Goal: Information Seeking & Learning: Understand process/instructions

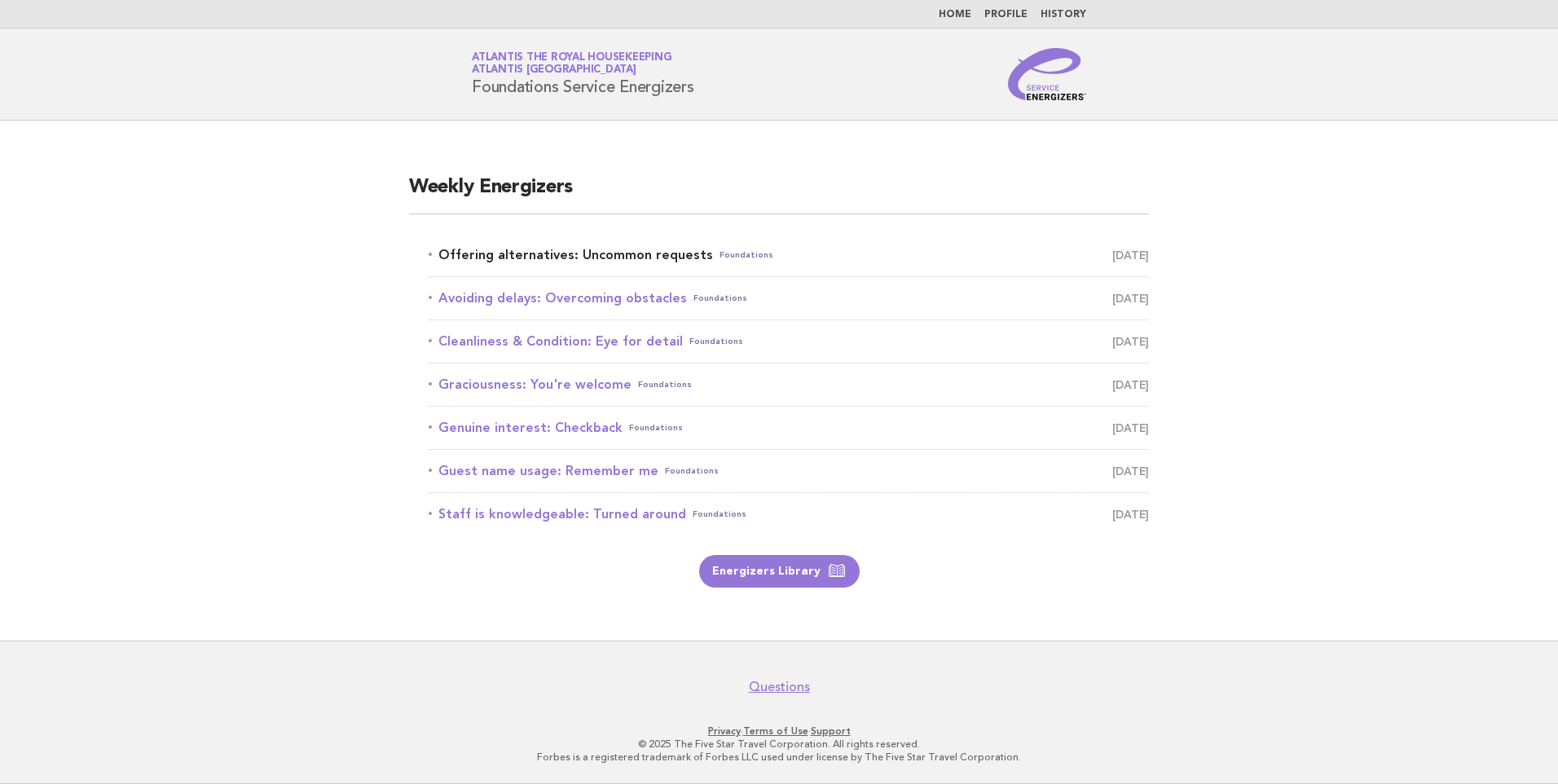
click at [650, 257] on link "Offering alternatives: Uncommon requests Foundations October 4" at bounding box center [789, 256] width 721 height 23
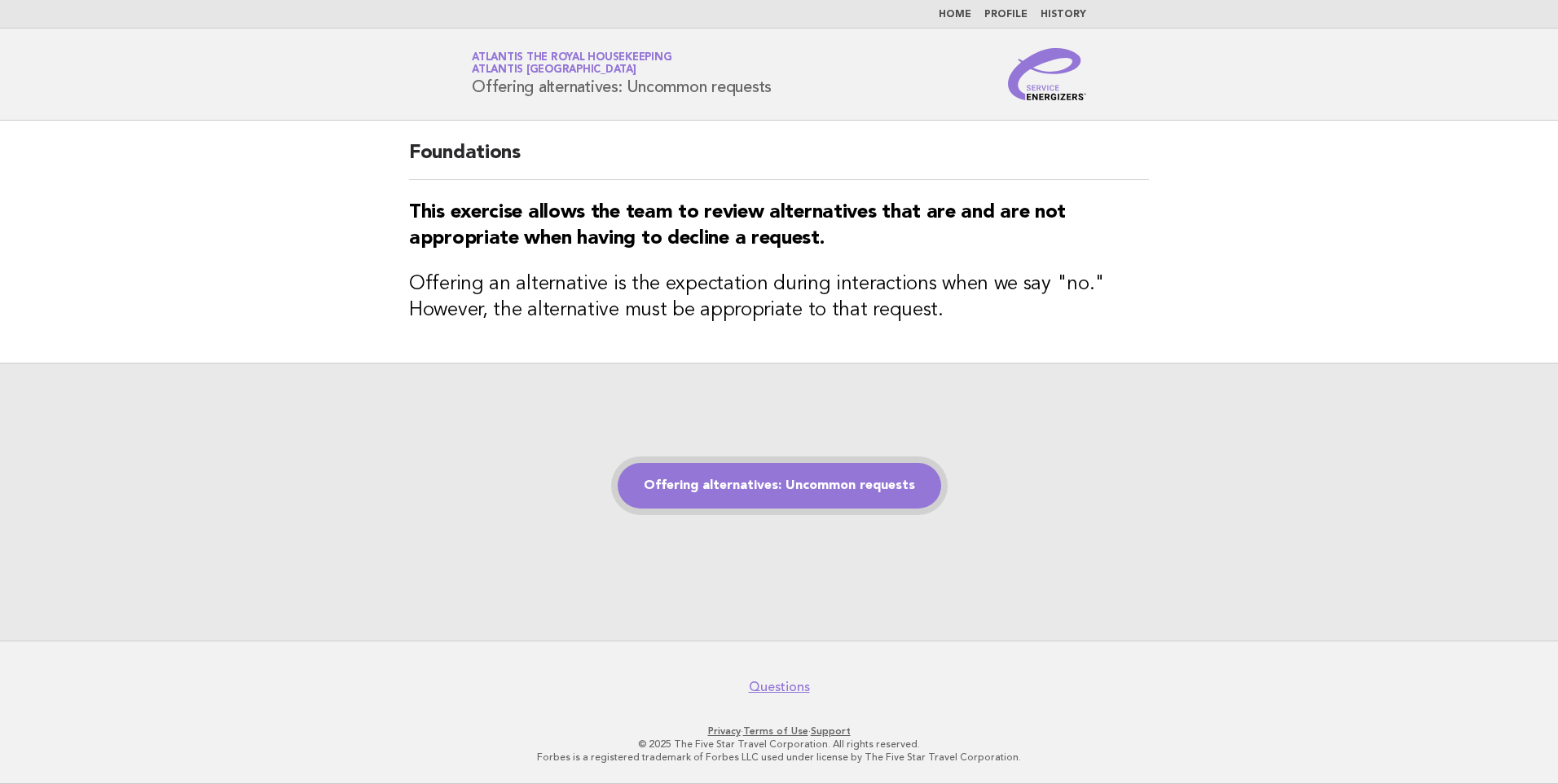
click at [771, 491] on link "Offering alternatives: Uncommon requests" at bounding box center [779, 485] width 324 height 45
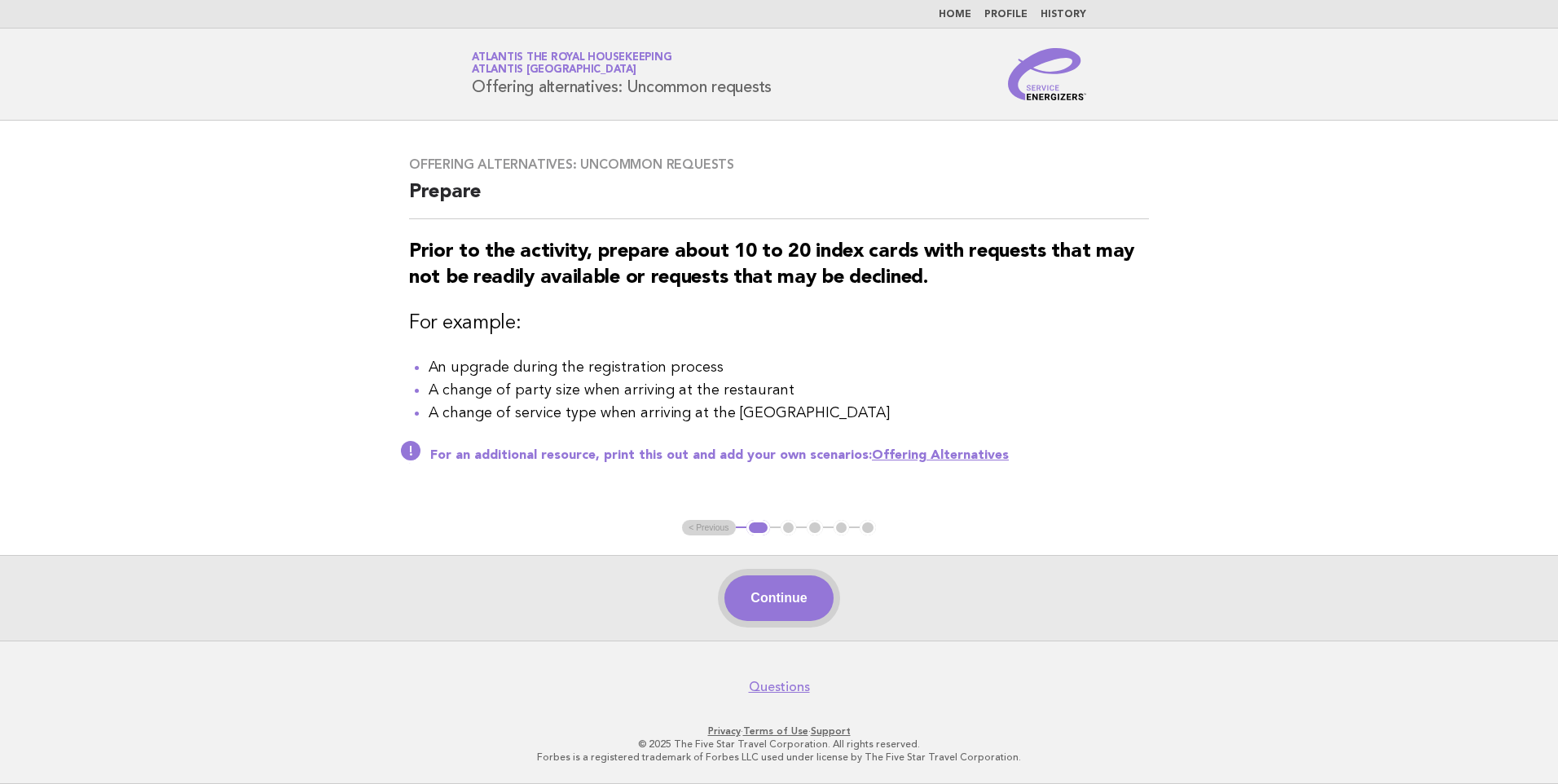
click at [798, 611] on button "Continue" at bounding box center [779, 597] width 108 height 45
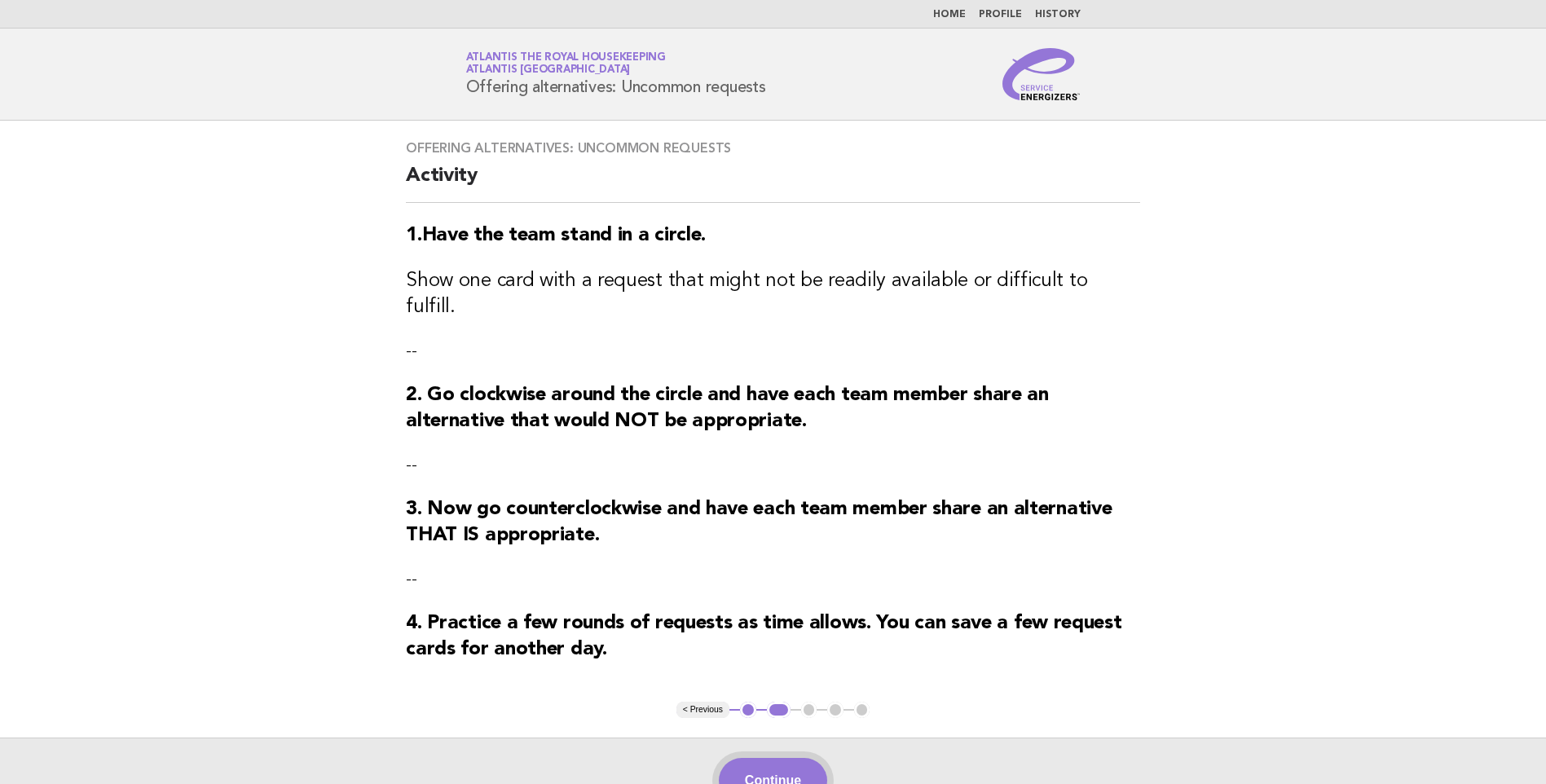
click at [773, 765] on button "Continue" at bounding box center [773, 780] width 108 height 45
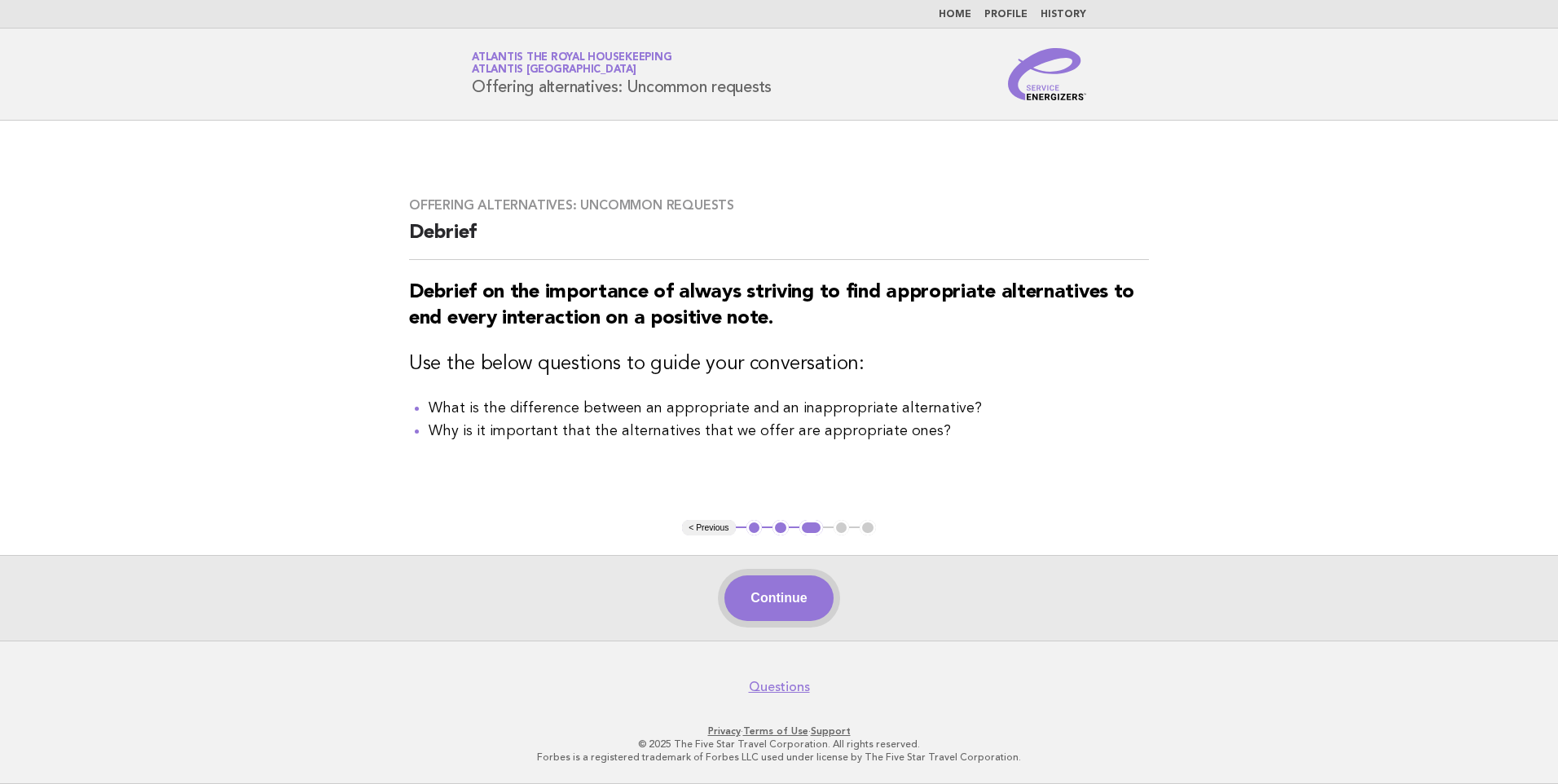
click at [764, 594] on button "Continue" at bounding box center [779, 597] width 108 height 45
